Goal: Task Accomplishment & Management: Manage account settings

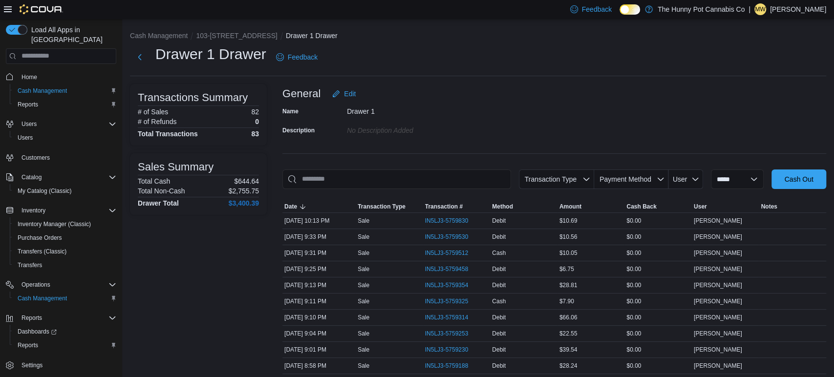
click at [793, 16] on div "Feedback Dark Mode The Hunny Pot Cannabis Co | MW [PERSON_NAME]" at bounding box center [696, 10] width 260 height 20
click at [789, 12] on p "[PERSON_NAME]" at bounding box center [798, 9] width 56 height 12
click at [25, 73] on span "Home" at bounding box center [29, 77] width 16 height 8
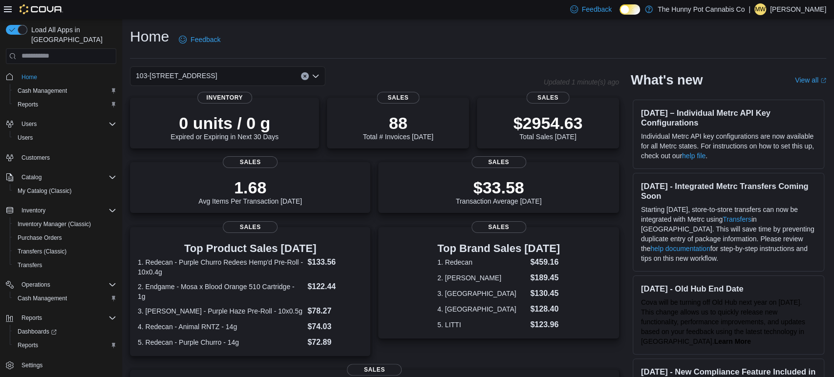
click at [823, 10] on p "[PERSON_NAME]" at bounding box center [798, 9] width 56 height 12
click at [782, 94] on button "Sign Out" at bounding box center [777, 94] width 90 height 16
